Goal: Communication & Community: Answer question/provide support

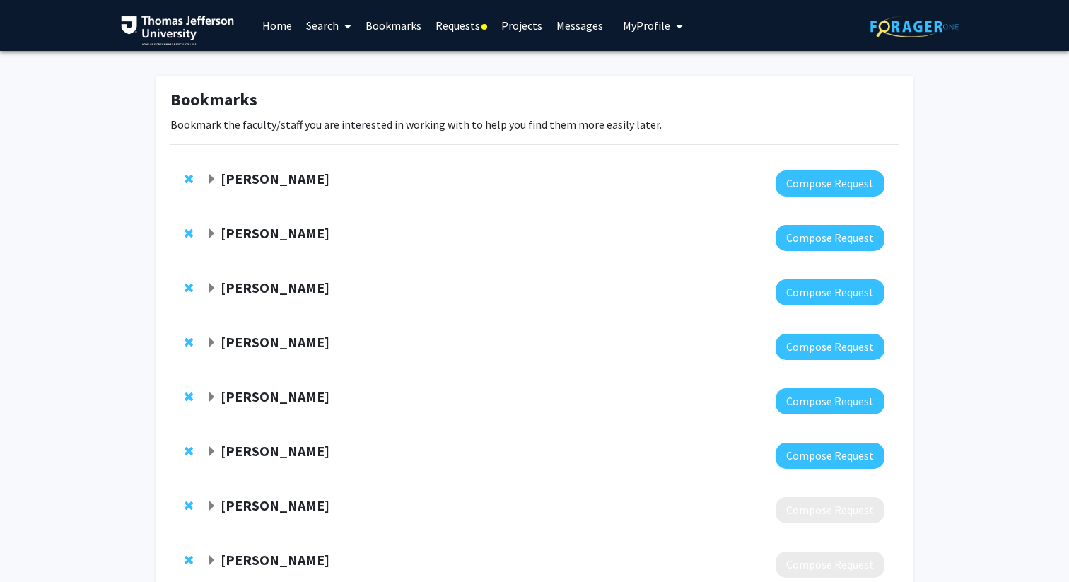
click at [457, 30] on link "Requests" at bounding box center [461, 25] width 66 height 49
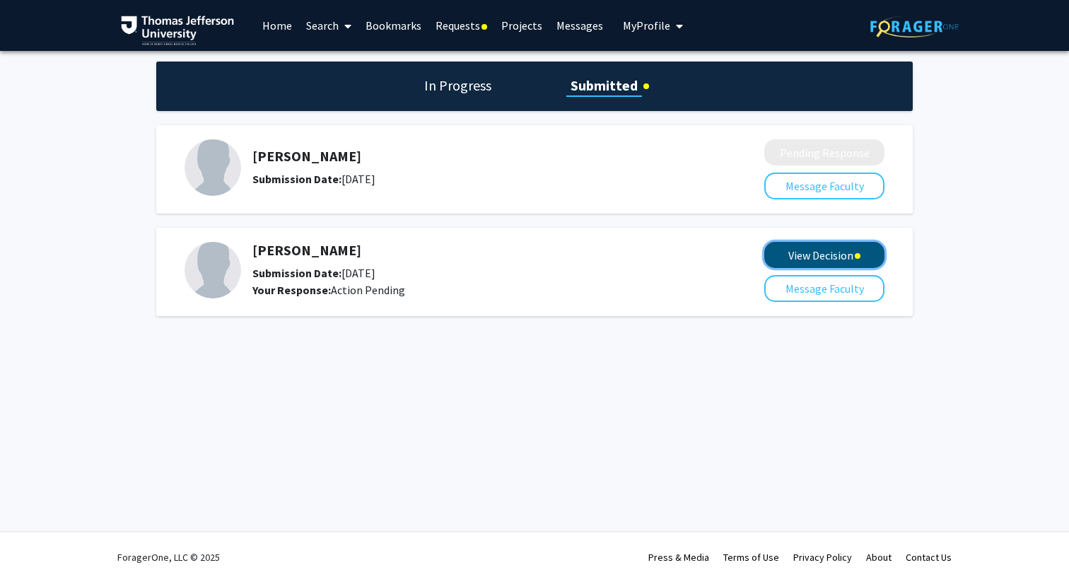
click at [833, 259] on button "View Decision" at bounding box center [824, 255] width 120 height 26
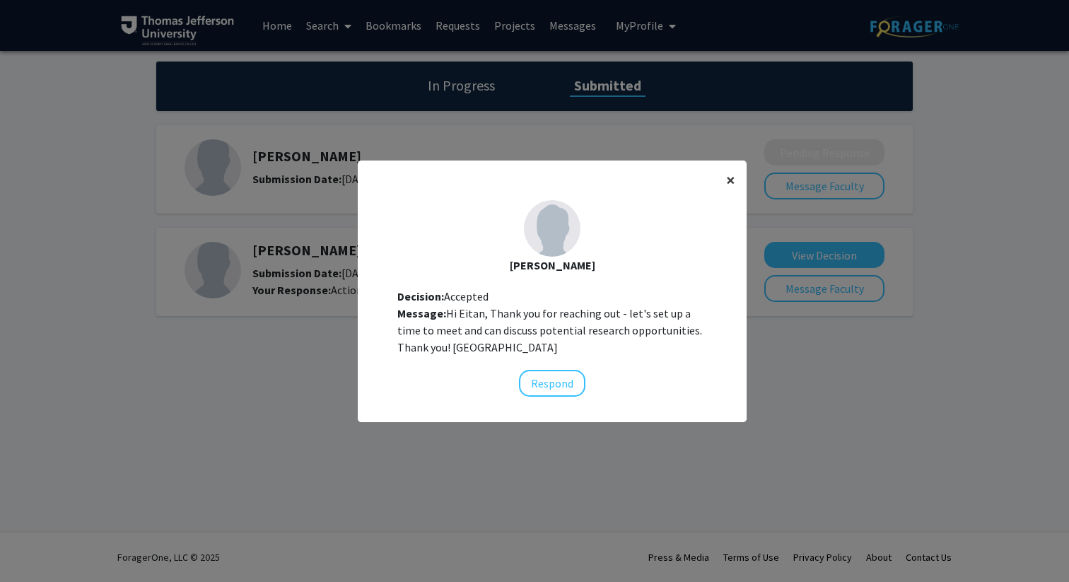
click at [737, 175] on button "×" at bounding box center [731, 180] width 32 height 40
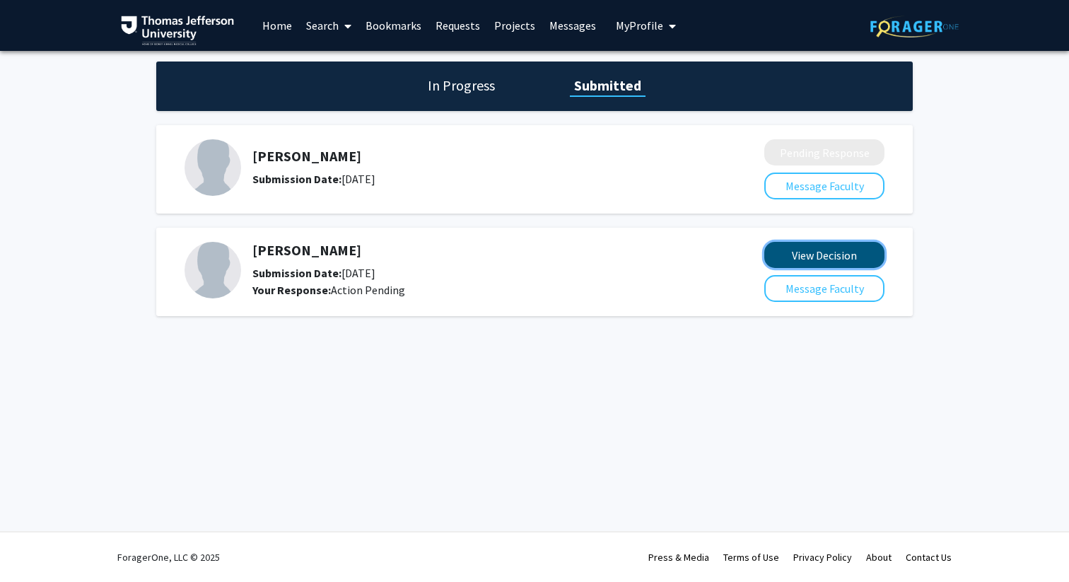
click at [851, 254] on button "View Decision" at bounding box center [824, 255] width 120 height 26
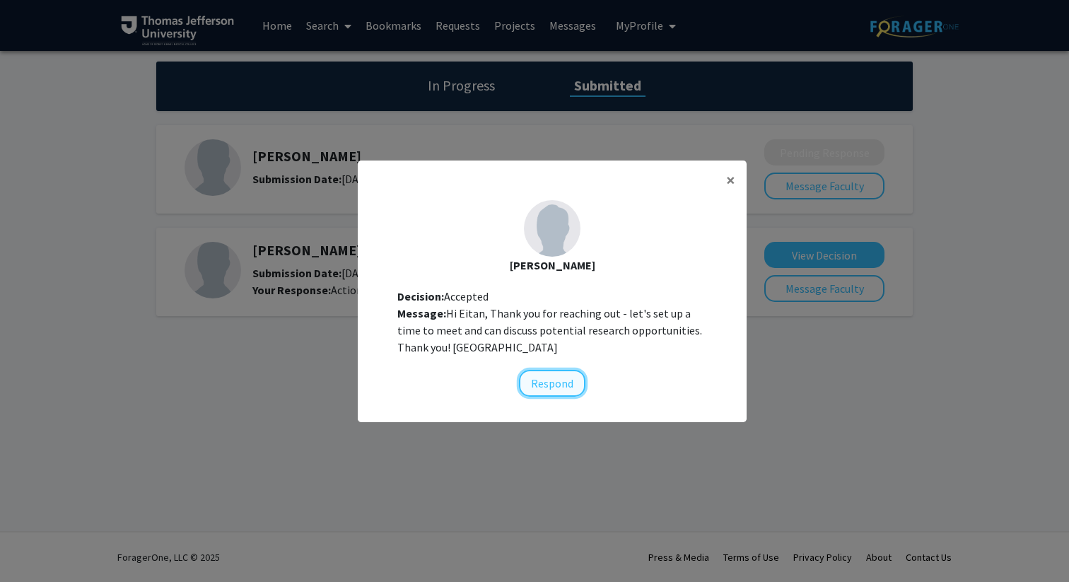
click at [562, 385] on button "Respond" at bounding box center [552, 383] width 66 height 27
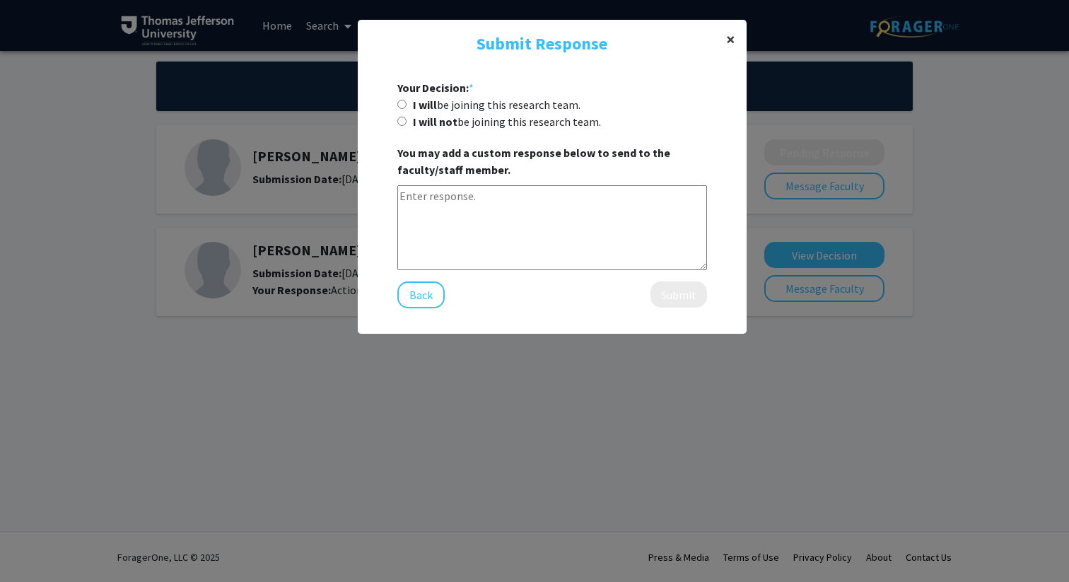
click at [725, 40] on button "×" at bounding box center [731, 40] width 32 height 40
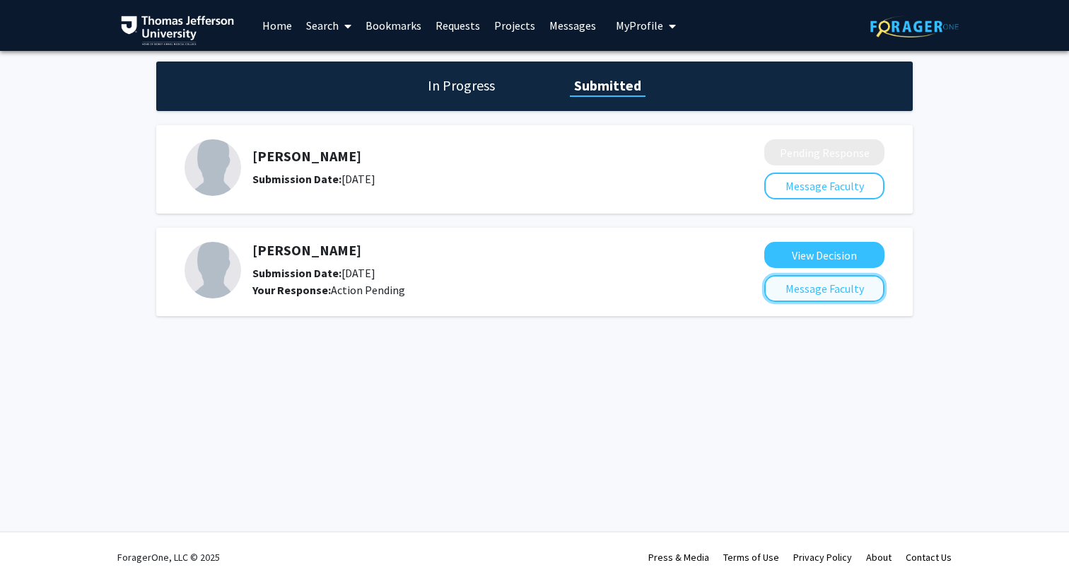
click at [844, 288] on button "Message Faculty" at bounding box center [824, 288] width 120 height 27
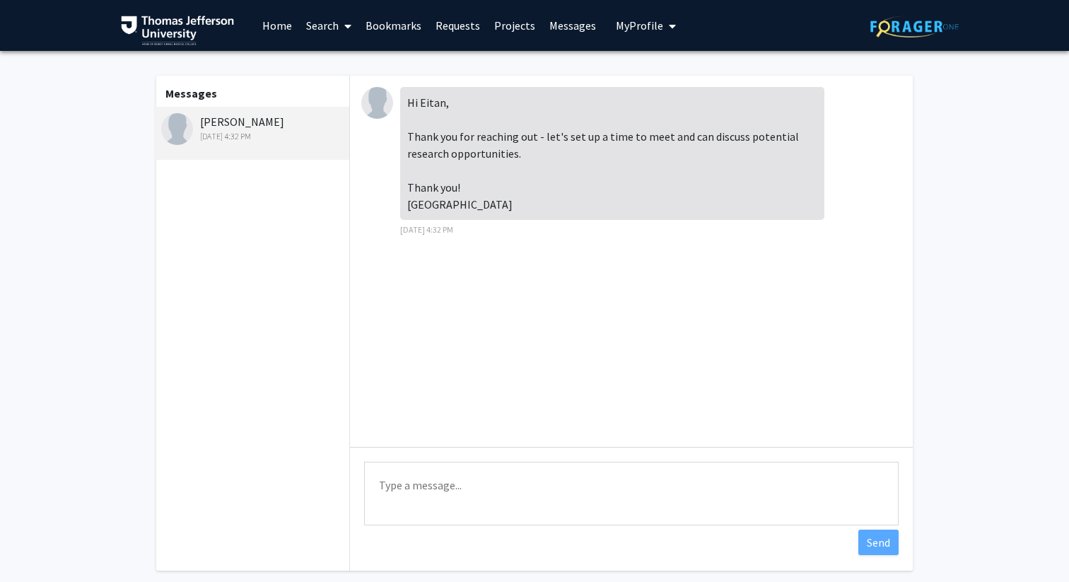
drag, startPoint x: 281, startPoint y: 125, endPoint x: 199, endPoint y: 124, distance: 81.3
click at [199, 124] on div "[PERSON_NAME] [DATE] 4:32 PM" at bounding box center [253, 128] width 185 height 30
copy div "[PERSON_NAME]"
click at [489, 477] on textarea "Type a message" at bounding box center [631, 494] width 534 height 64
type textarea "Hi [PERSON_NAME],"
